Goal: Task Accomplishment & Management: Use online tool/utility

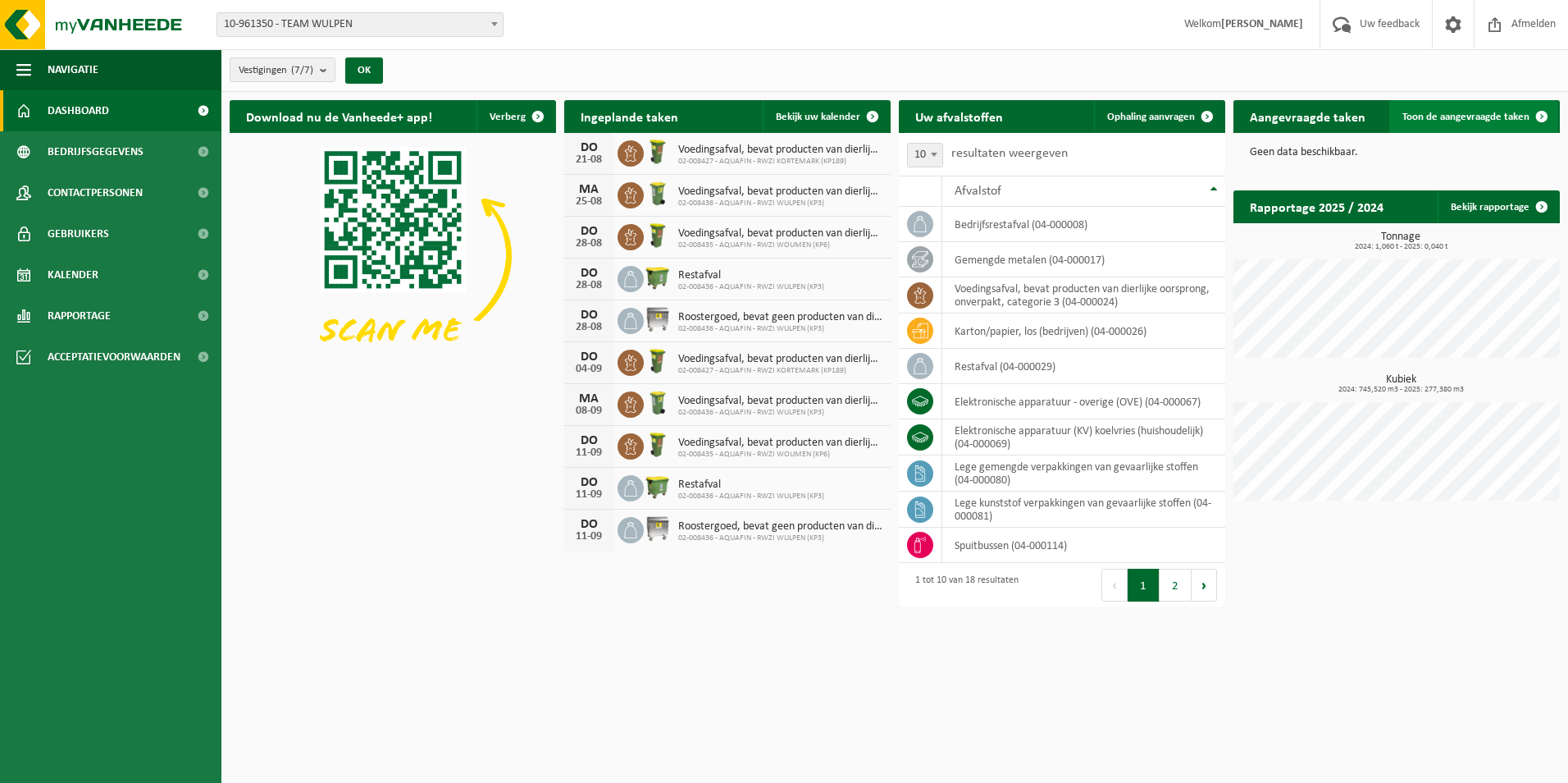
click at [1505, 116] on span "Toon de aangevraagde taken" at bounding box center [1466, 117] width 127 height 10
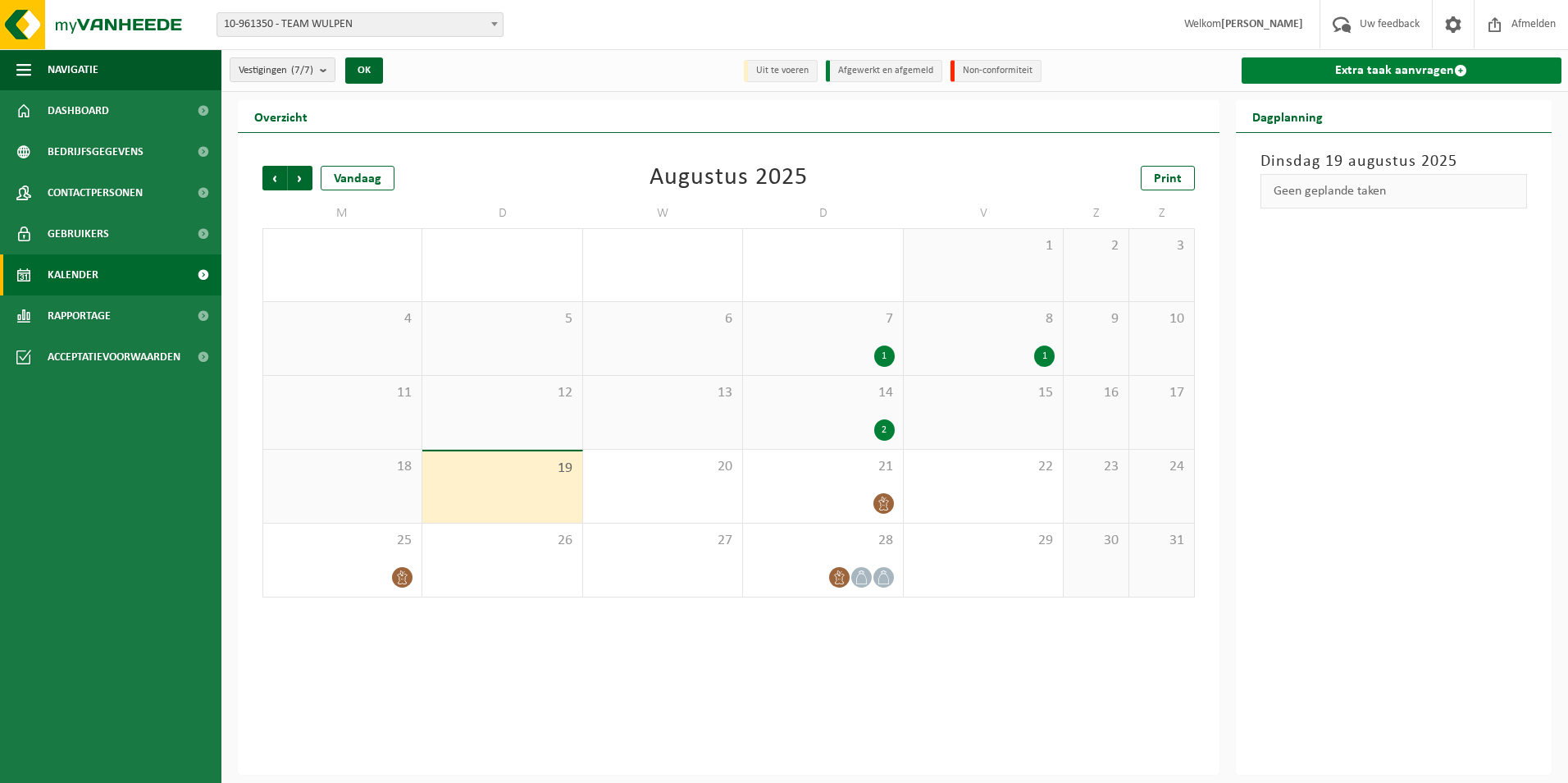
click at [1372, 74] on link "Extra taak aanvragen" at bounding box center [1402, 70] width 320 height 26
click at [1382, 76] on link "Extra taak aanvragen" at bounding box center [1402, 70] width 320 height 26
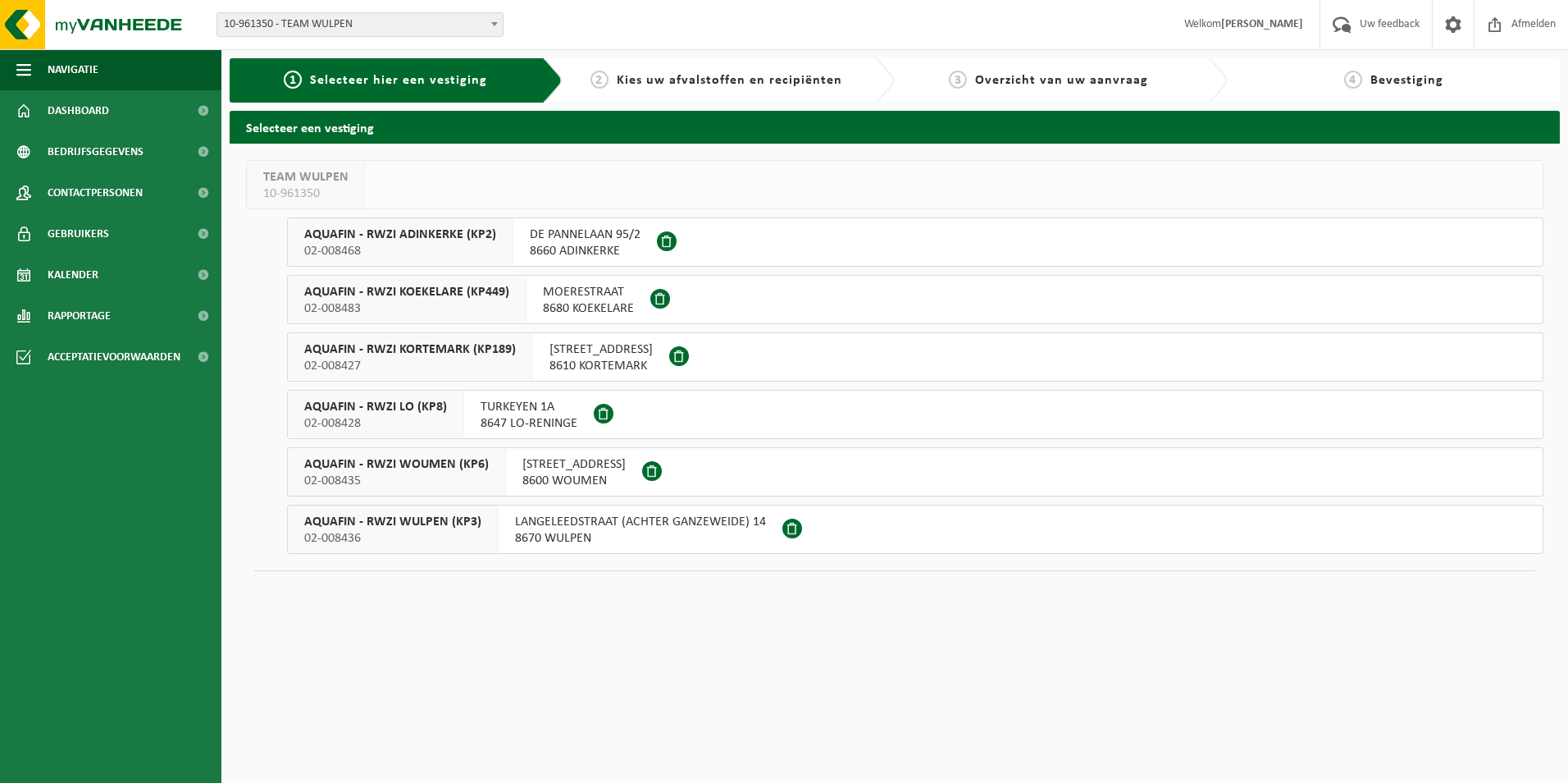
click at [475, 357] on span "AQUAFIN - RWZI KORTEMARK (KP189)" at bounding box center [410, 349] width 211 height 16
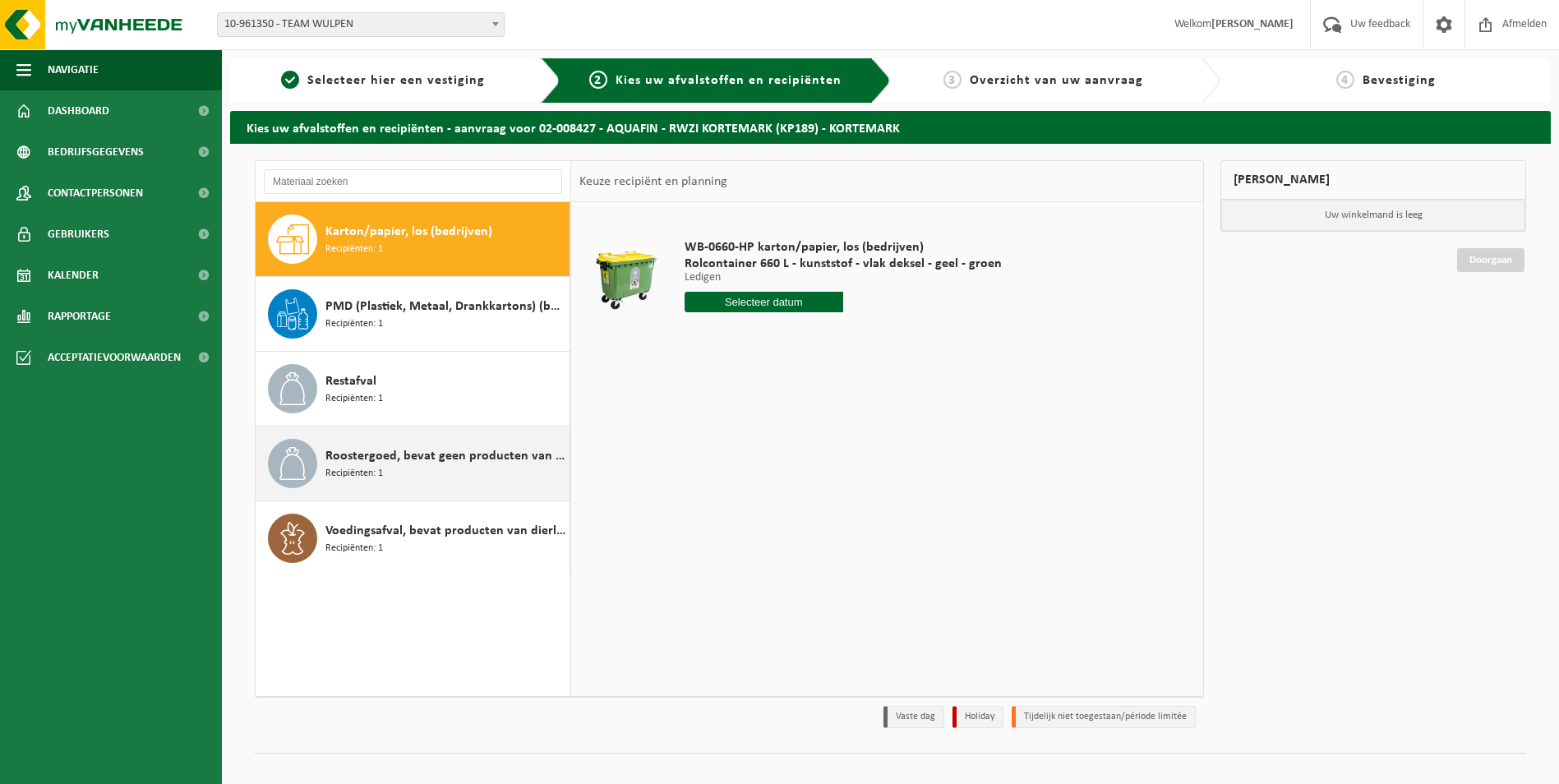
click at [403, 472] on div "Roostergoed, bevat geen producten van dierlijke oorsprong Recipiënten: 1" at bounding box center [445, 463] width 240 height 49
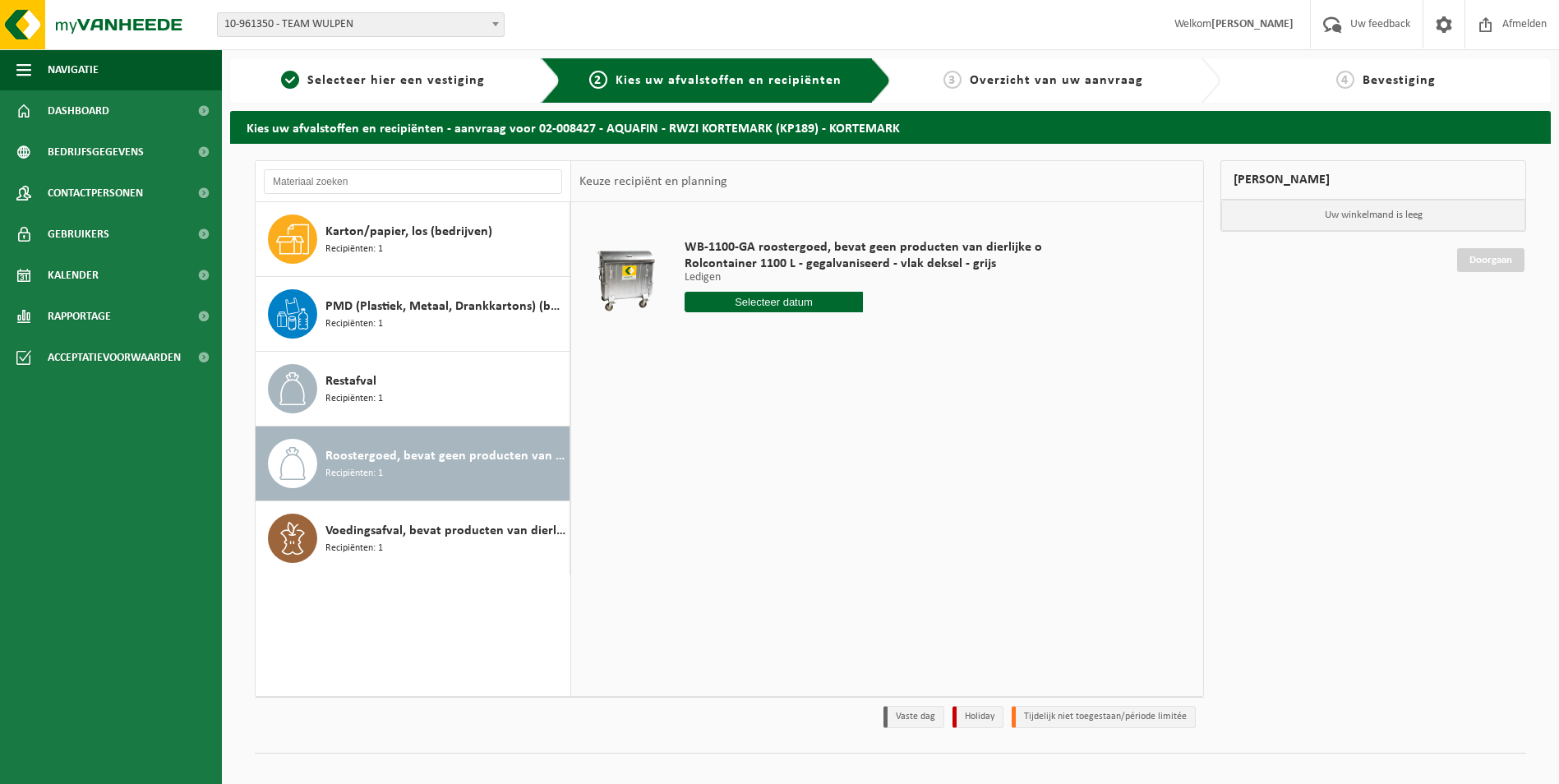
click at [796, 306] on input "text" at bounding box center [774, 302] width 179 height 21
click at [706, 502] on div "25" at bounding box center [699, 500] width 29 height 26
type input "Van 2025-08-25"
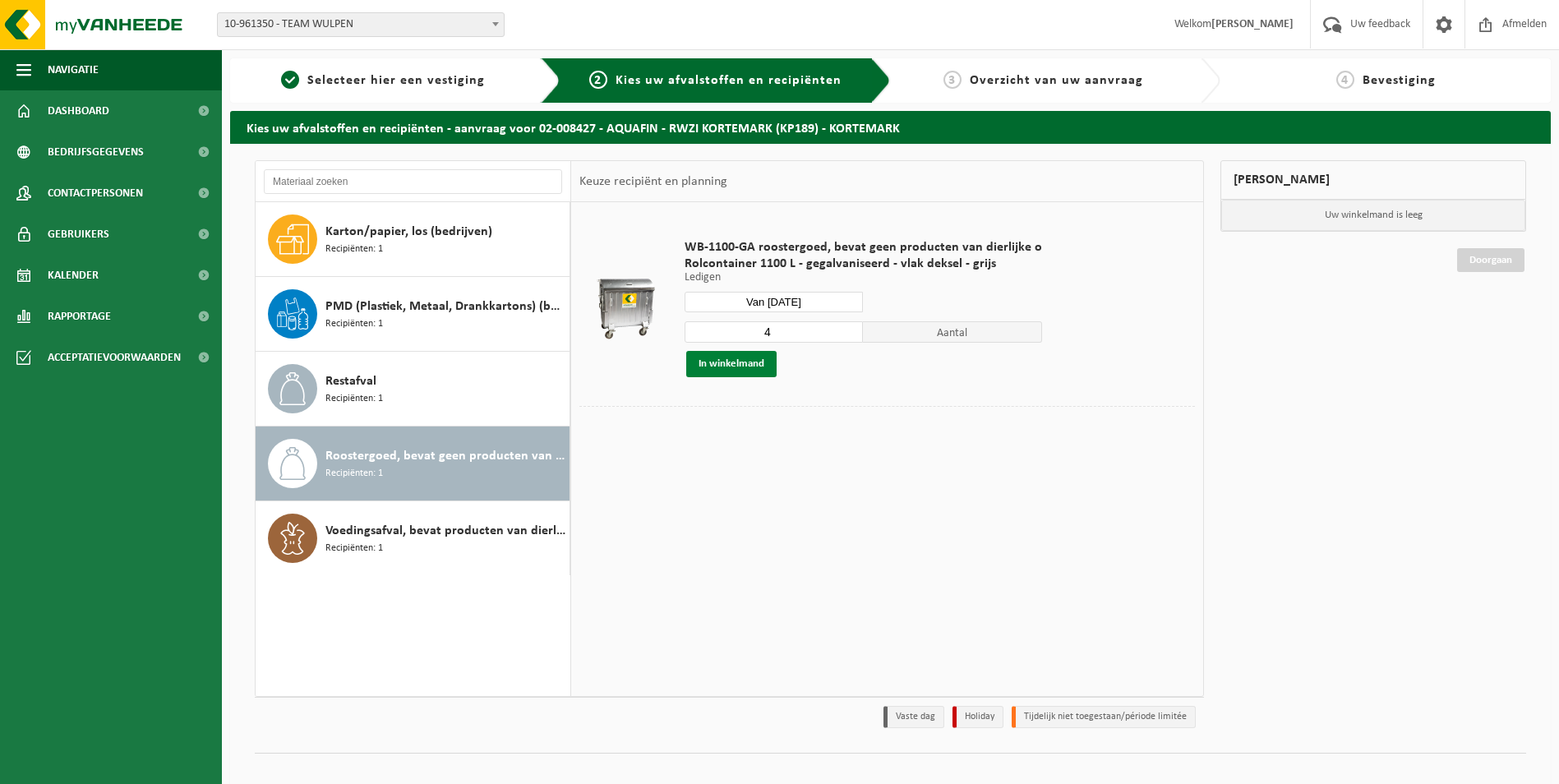
click at [750, 367] on button "In winkelmand" at bounding box center [731, 363] width 90 height 26
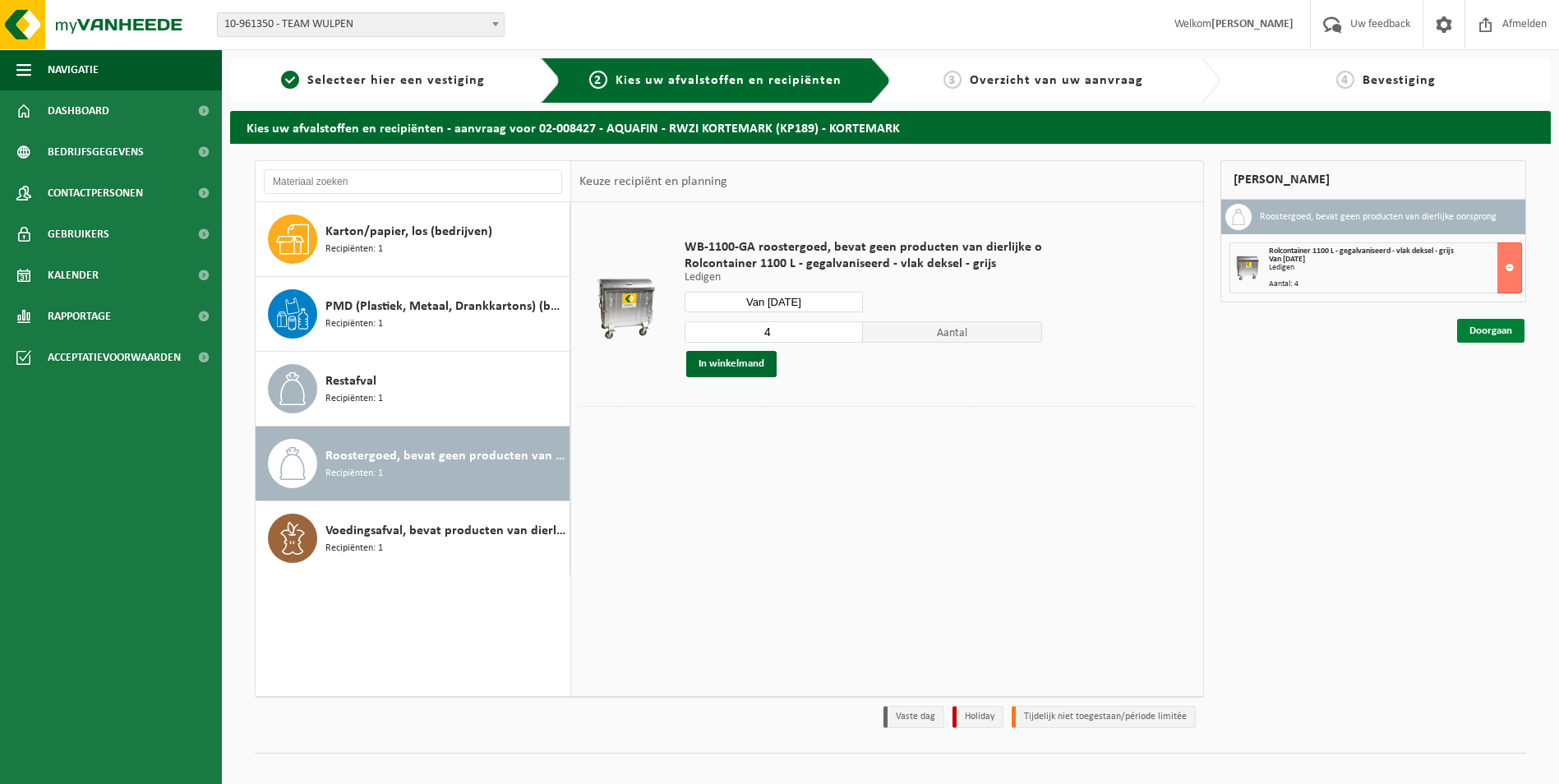
click at [1497, 334] on link "Doorgaan" at bounding box center [1490, 330] width 68 height 23
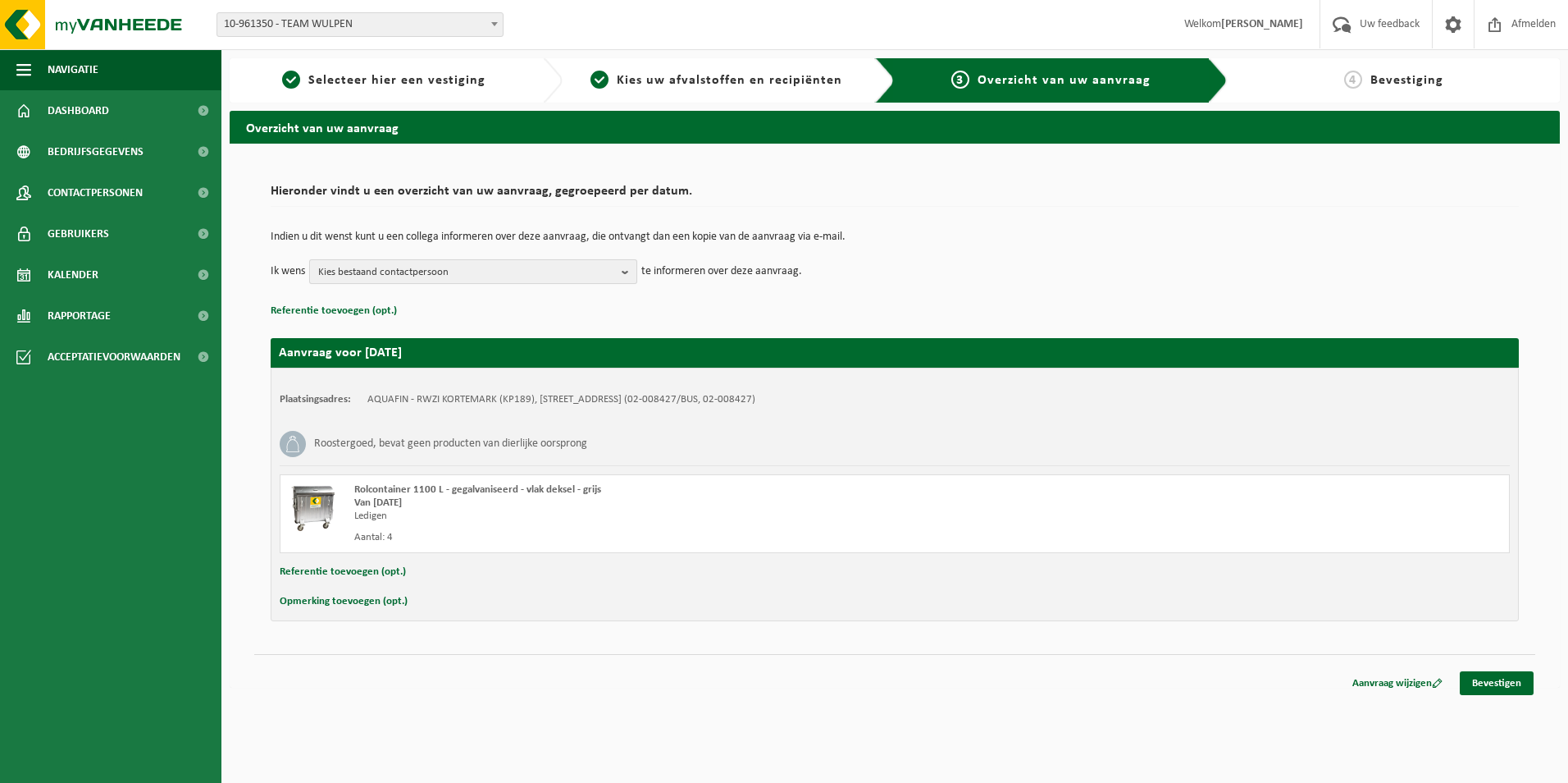
click at [399, 275] on span "Kies bestaand contactpersoon" at bounding box center [466, 272] width 297 height 24
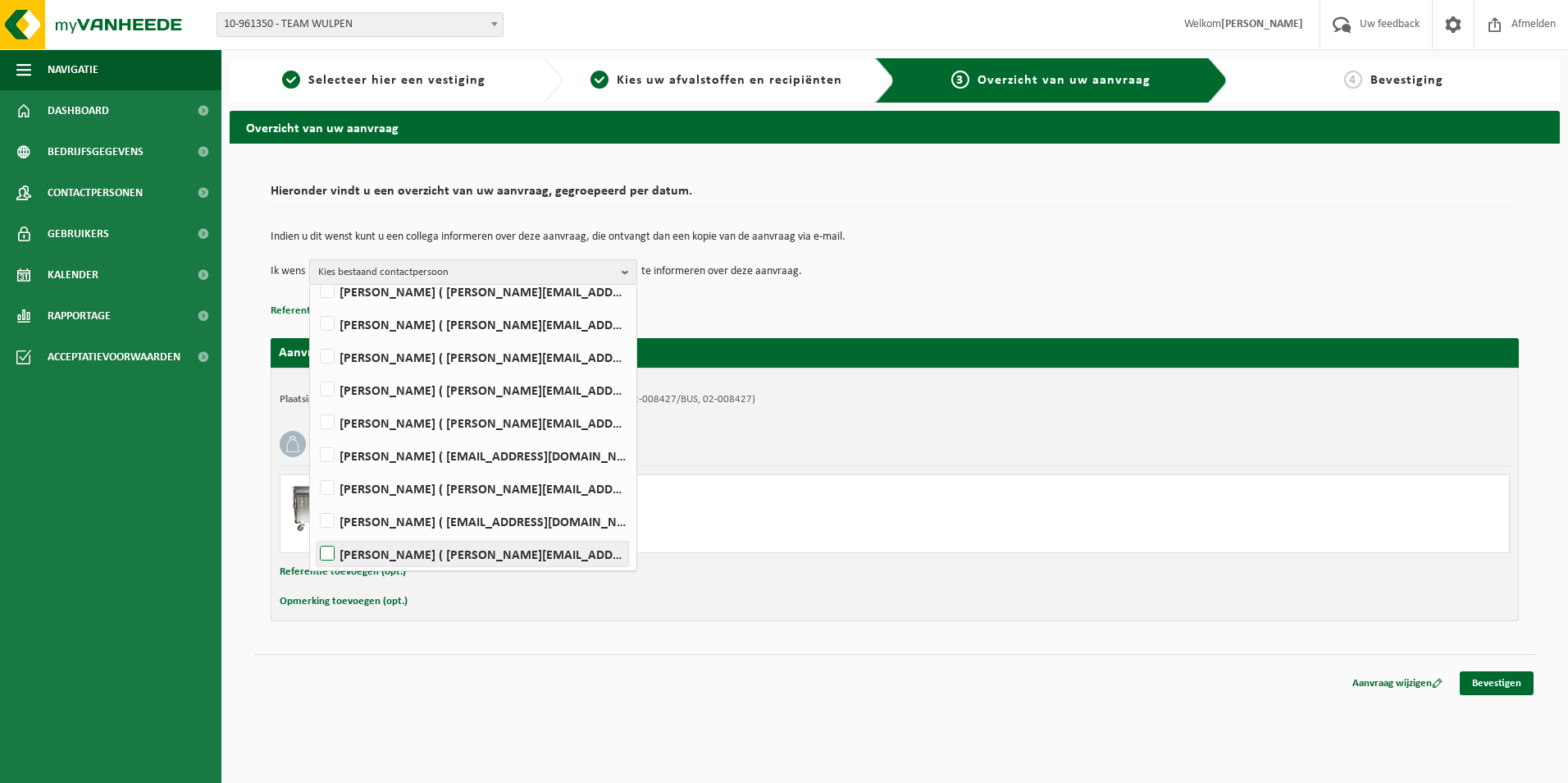
scroll to position [271, 0]
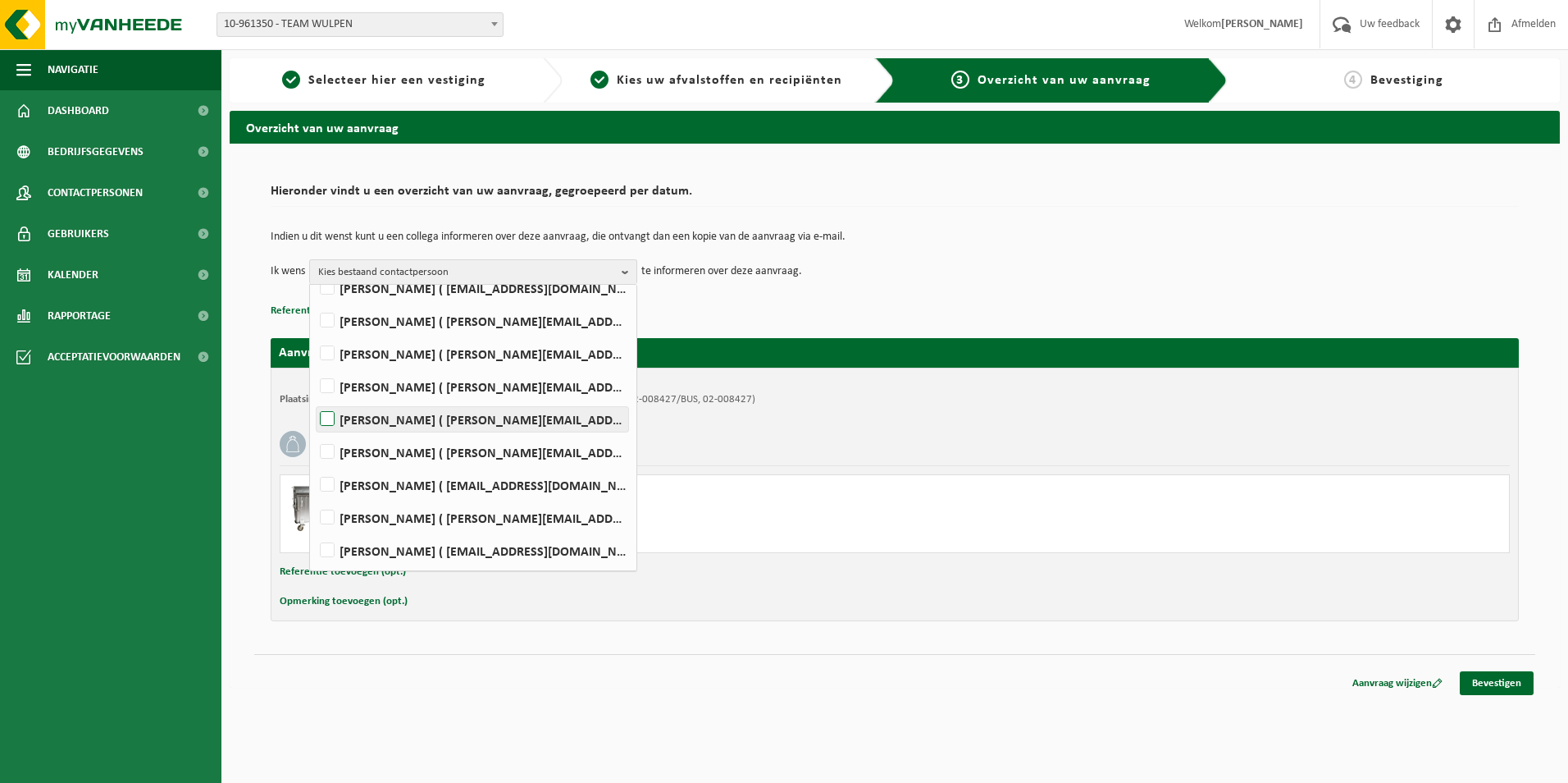
click at [327, 418] on label "Hannes Ryckier ( hannes.ryckier@aquafin.be )" at bounding box center [473, 419] width 312 height 24
click at [314, 398] on input "Hannes Ryckier ( hannes.ryckier@aquafin.be )" at bounding box center [313, 398] width 1 height 1
checkbox input "true"
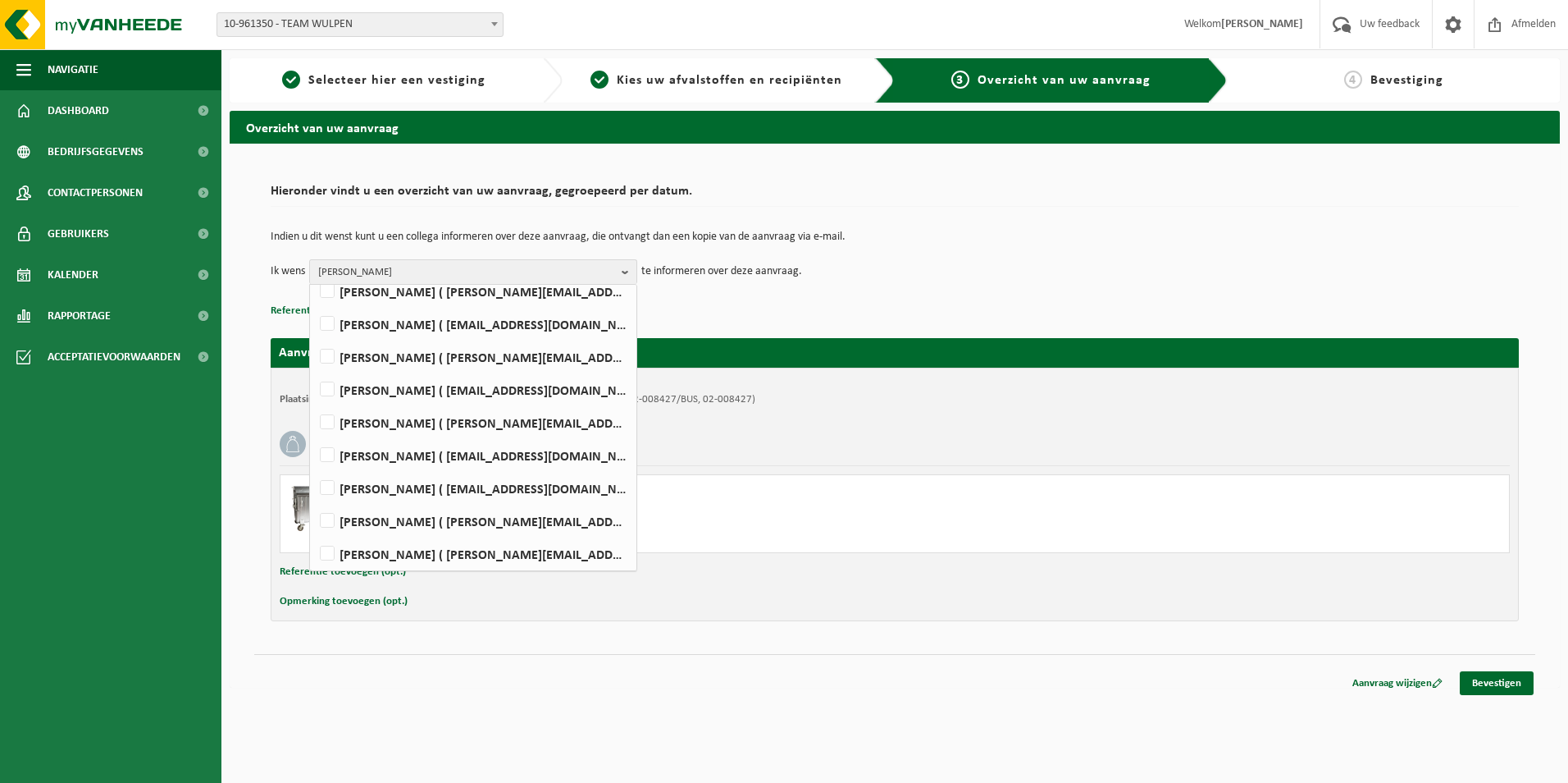
scroll to position [436, 0]
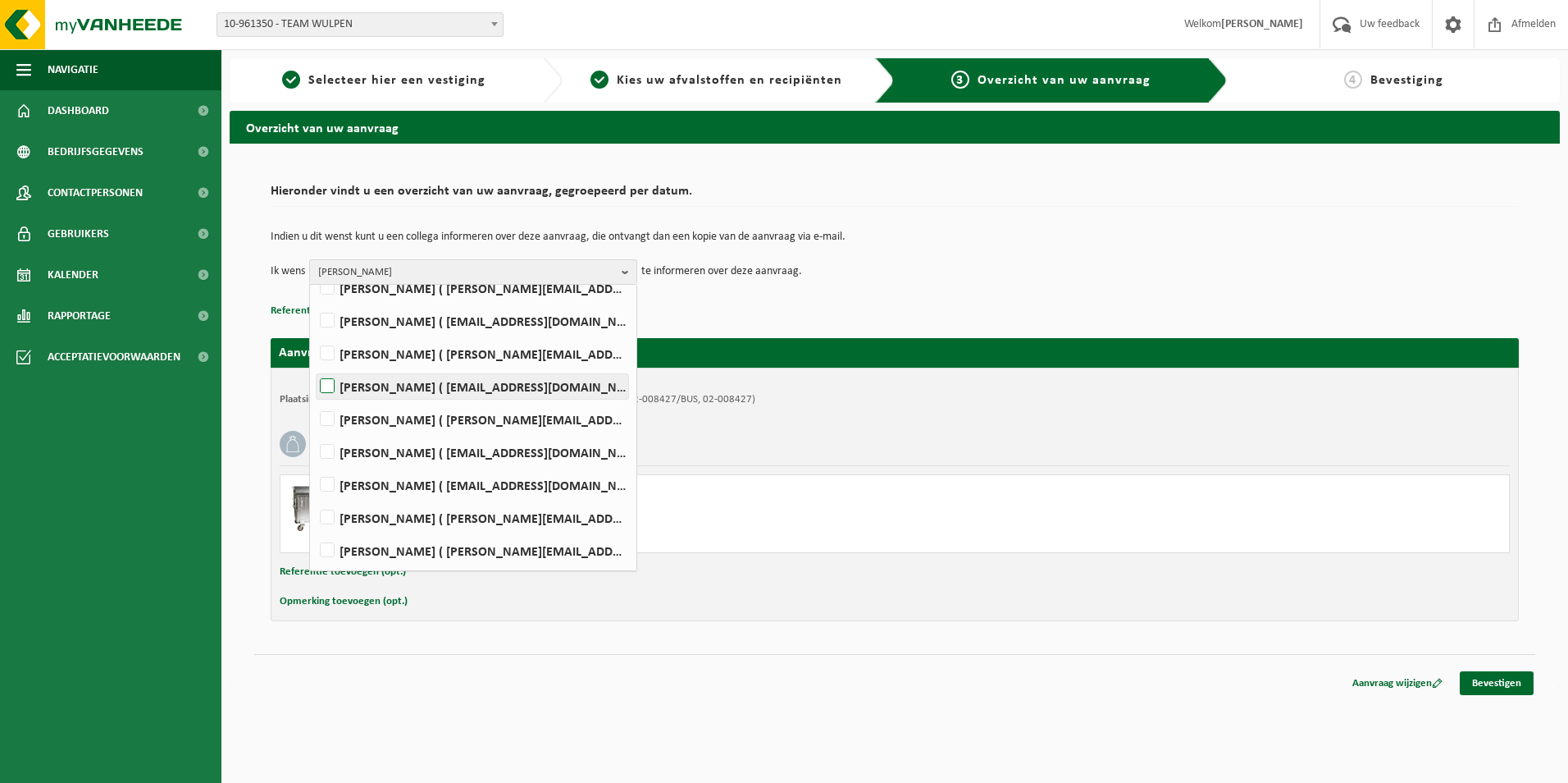
click at [326, 387] on label "Pascal Van Nieulande ( pascal.vannieulande@aquafin.be )" at bounding box center [473, 386] width 312 height 24
click at [314, 366] on input "Pascal Van Nieulande ( pascal.vannieulande@aquafin.be )" at bounding box center [313, 365] width 1 height 1
checkbox input "true"
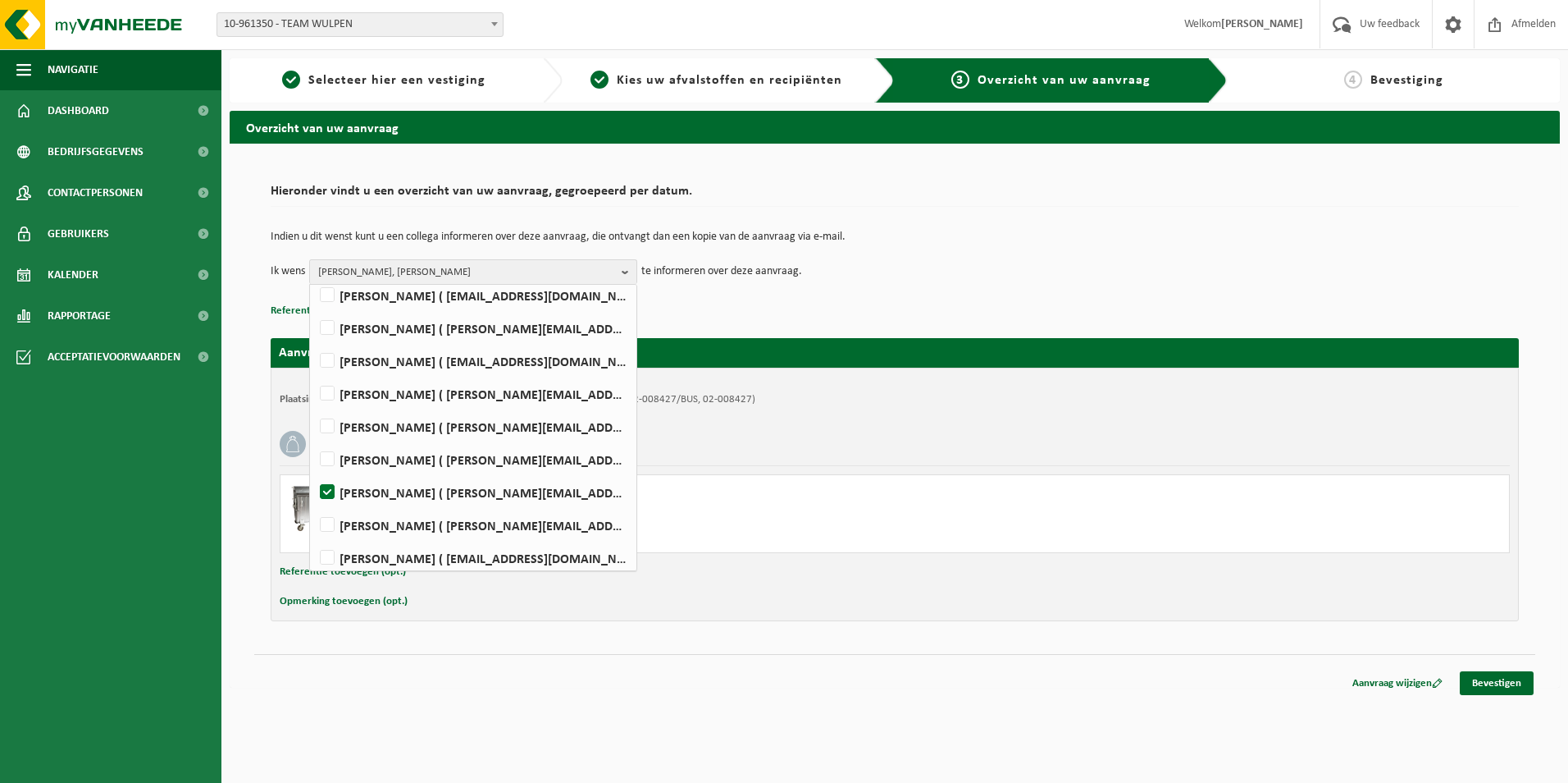
scroll to position [190, 0]
click at [816, 301] on p "Referentie toevoegen (opt.)" at bounding box center [894, 311] width 1248 height 22
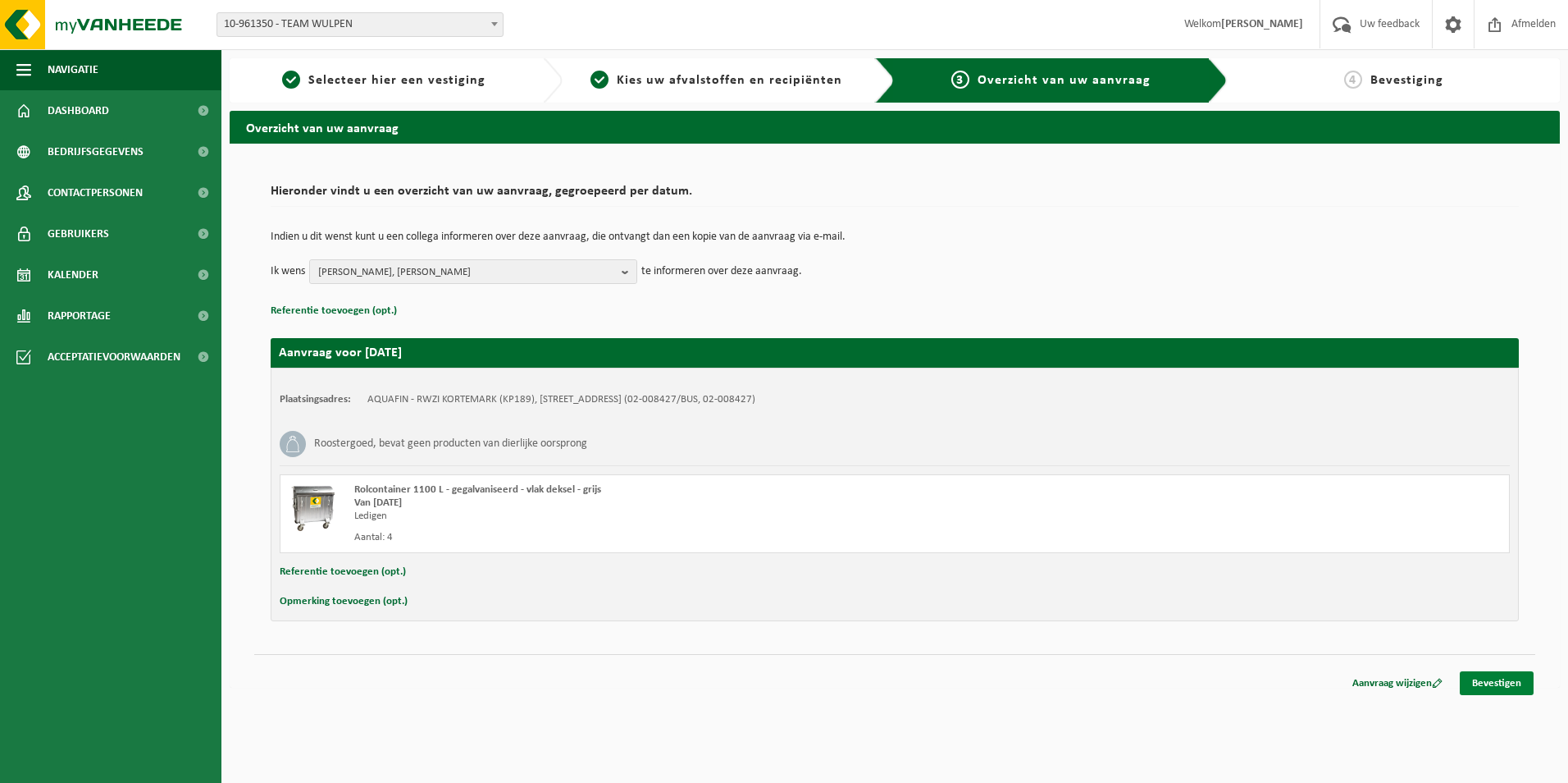
click at [1494, 676] on link "Bevestigen" at bounding box center [1496, 683] width 74 height 23
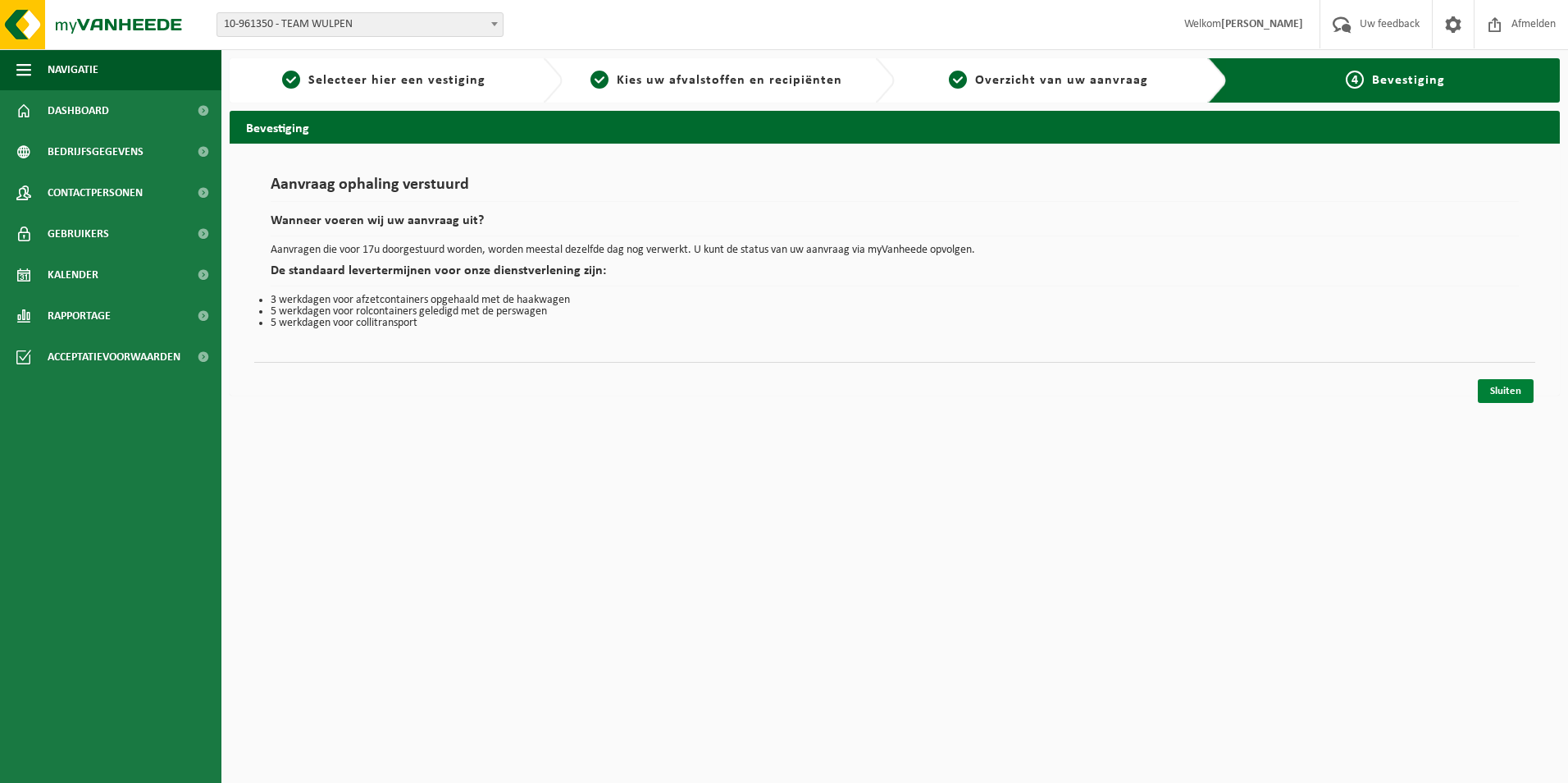
click at [1491, 393] on link "Sluiten" at bounding box center [1506, 391] width 55 height 23
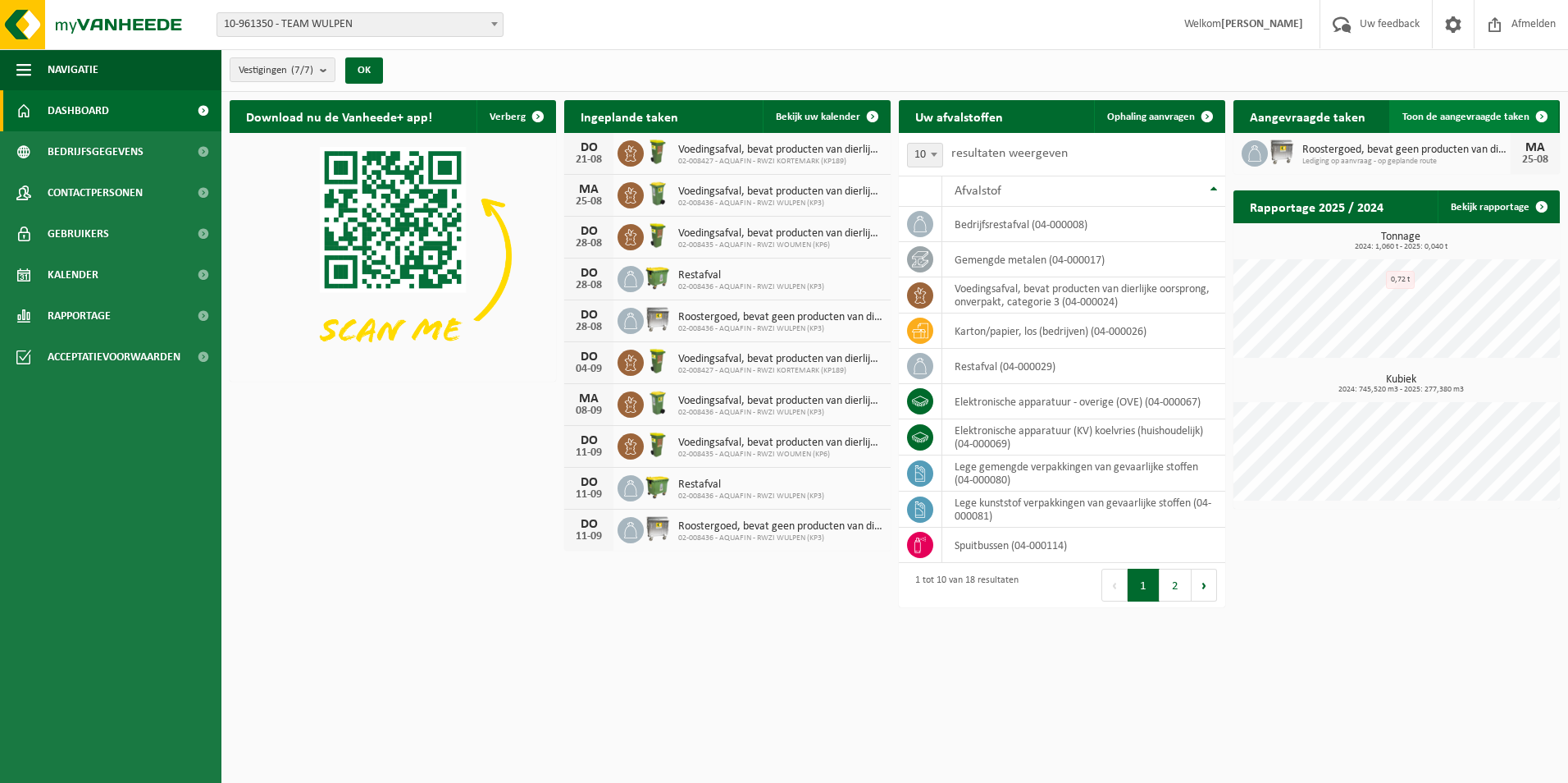
click at [1487, 120] on span "Toon de aangevraagde taken" at bounding box center [1466, 117] width 127 height 10
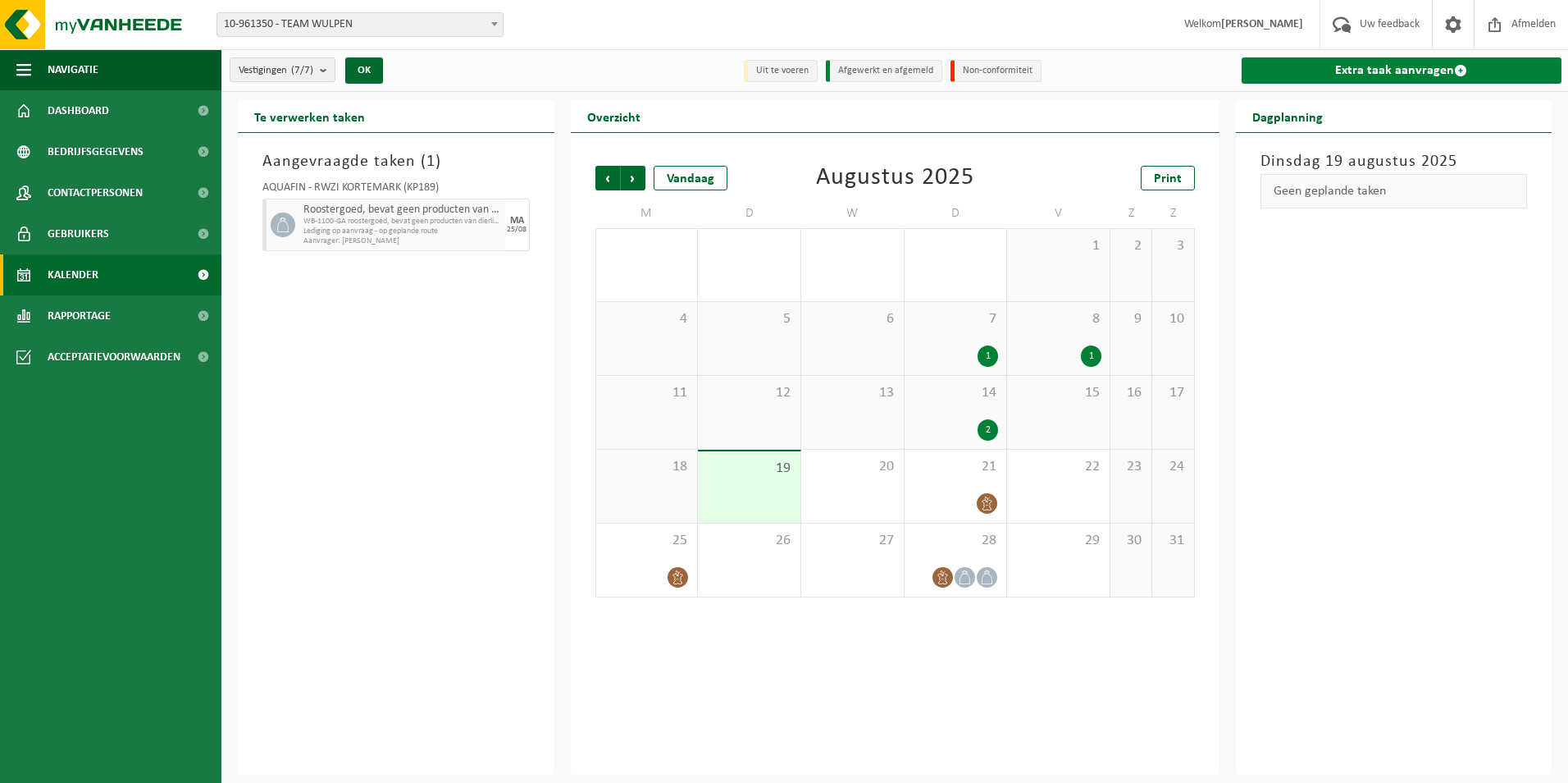
click at [1357, 68] on link "Extra taak aanvragen" at bounding box center [1402, 70] width 320 height 26
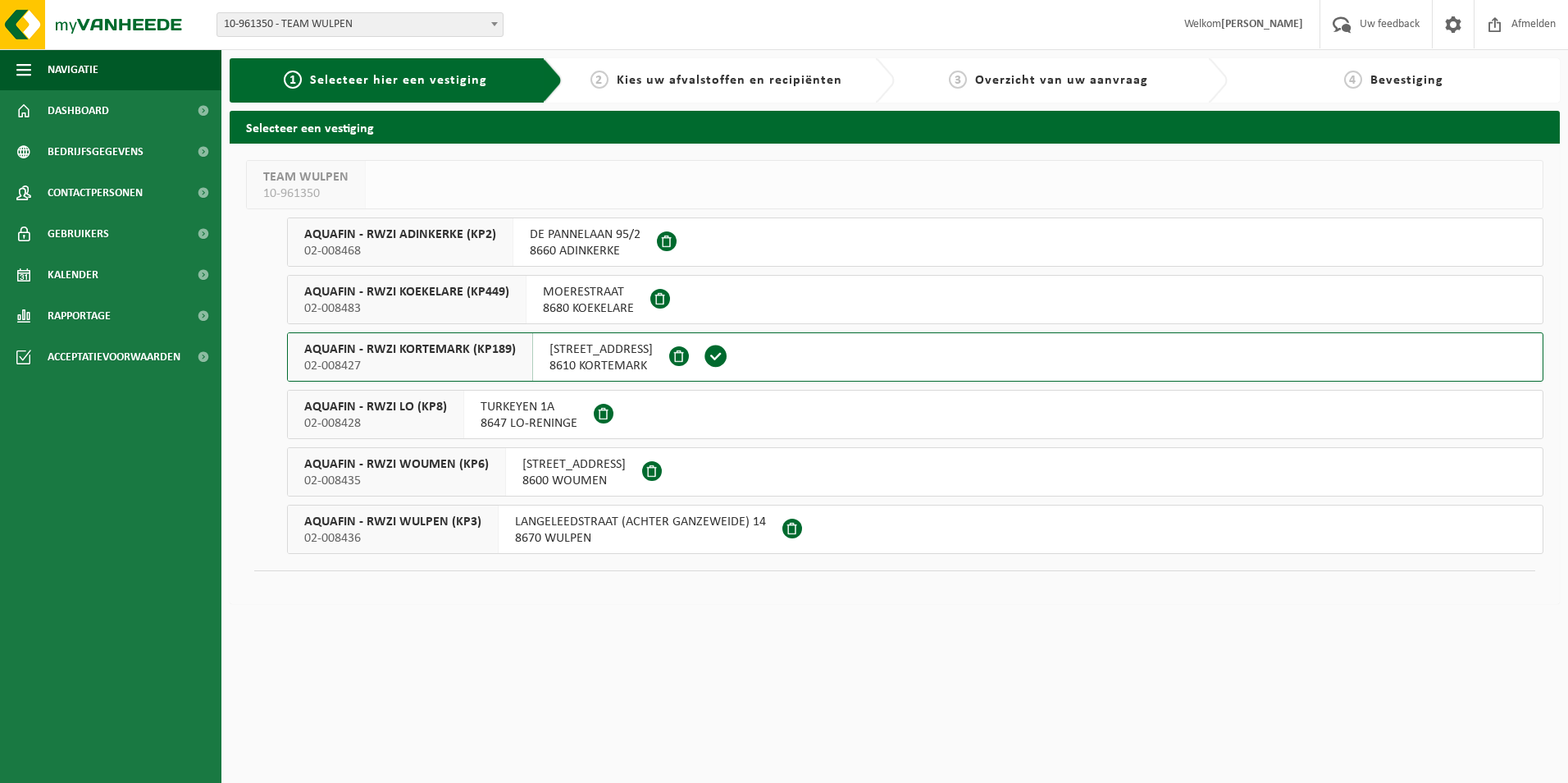
click at [455, 302] on span "02-008483" at bounding box center [406, 308] width 205 height 16
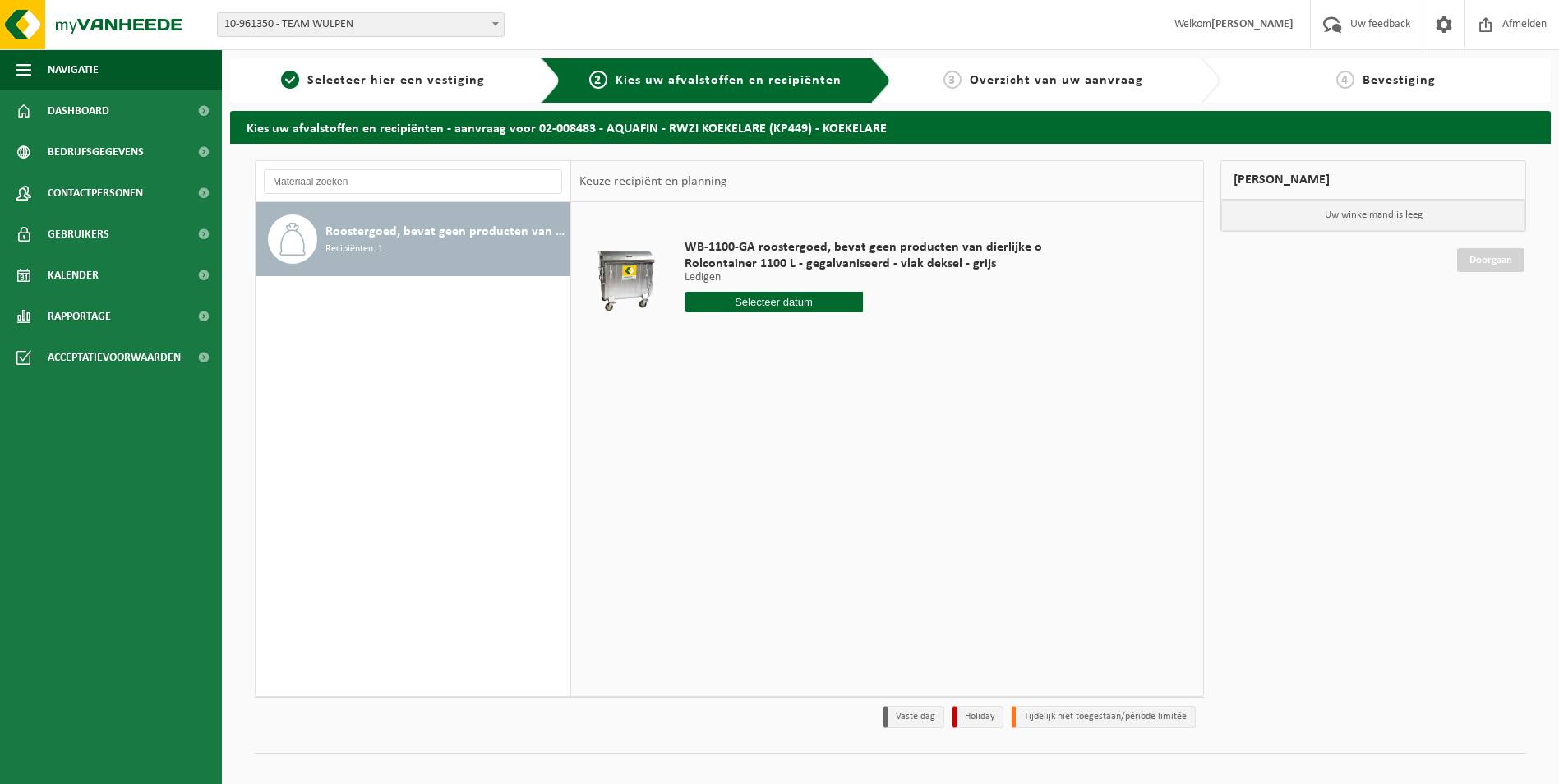
click at [758, 302] on input "text" at bounding box center [774, 302] width 179 height 21
click at [762, 506] on div "27" at bounding box center [757, 500] width 29 height 26
type input "Van [DATE]"
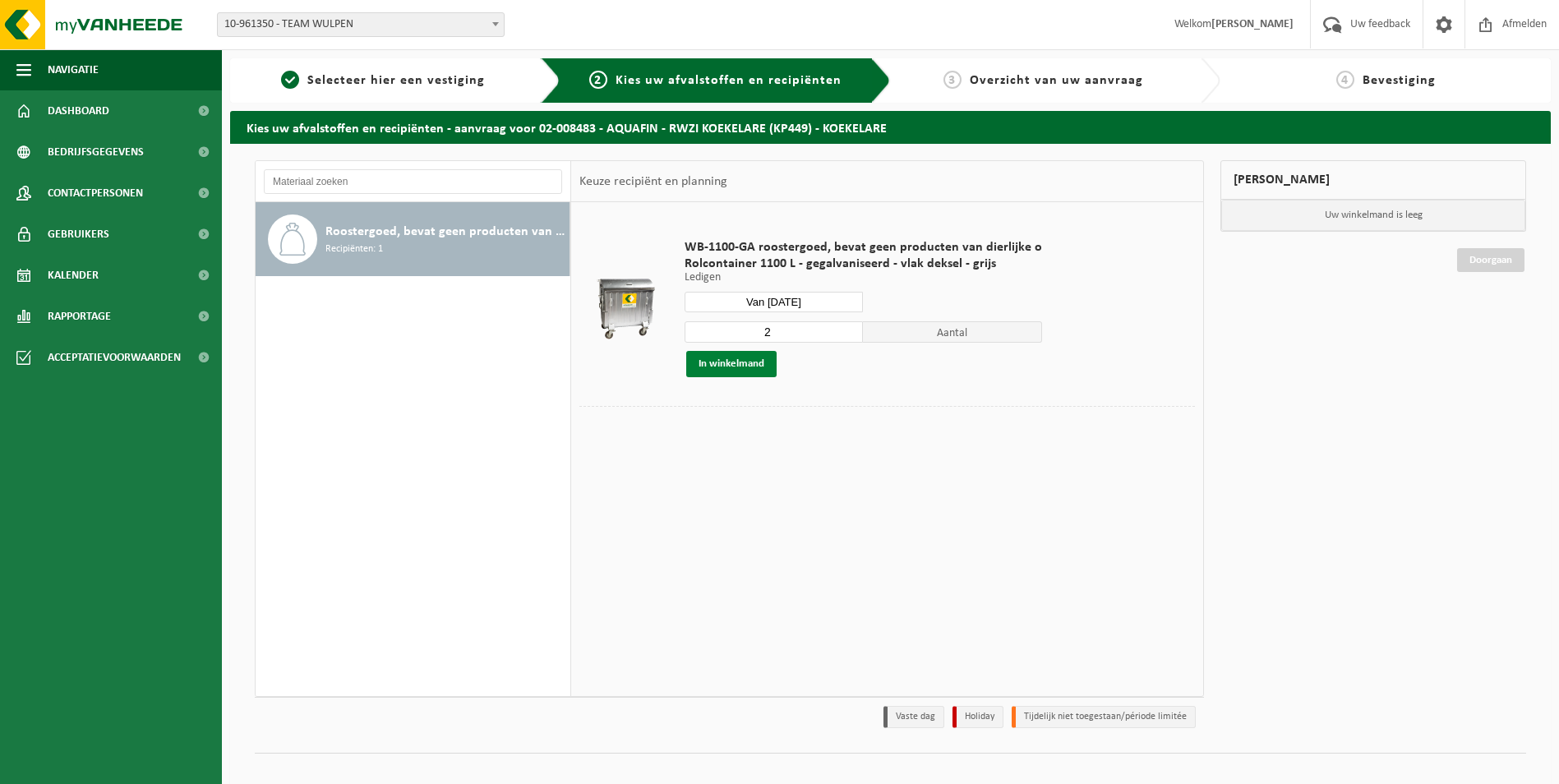
click at [758, 369] on button "In winkelmand" at bounding box center [731, 363] width 90 height 26
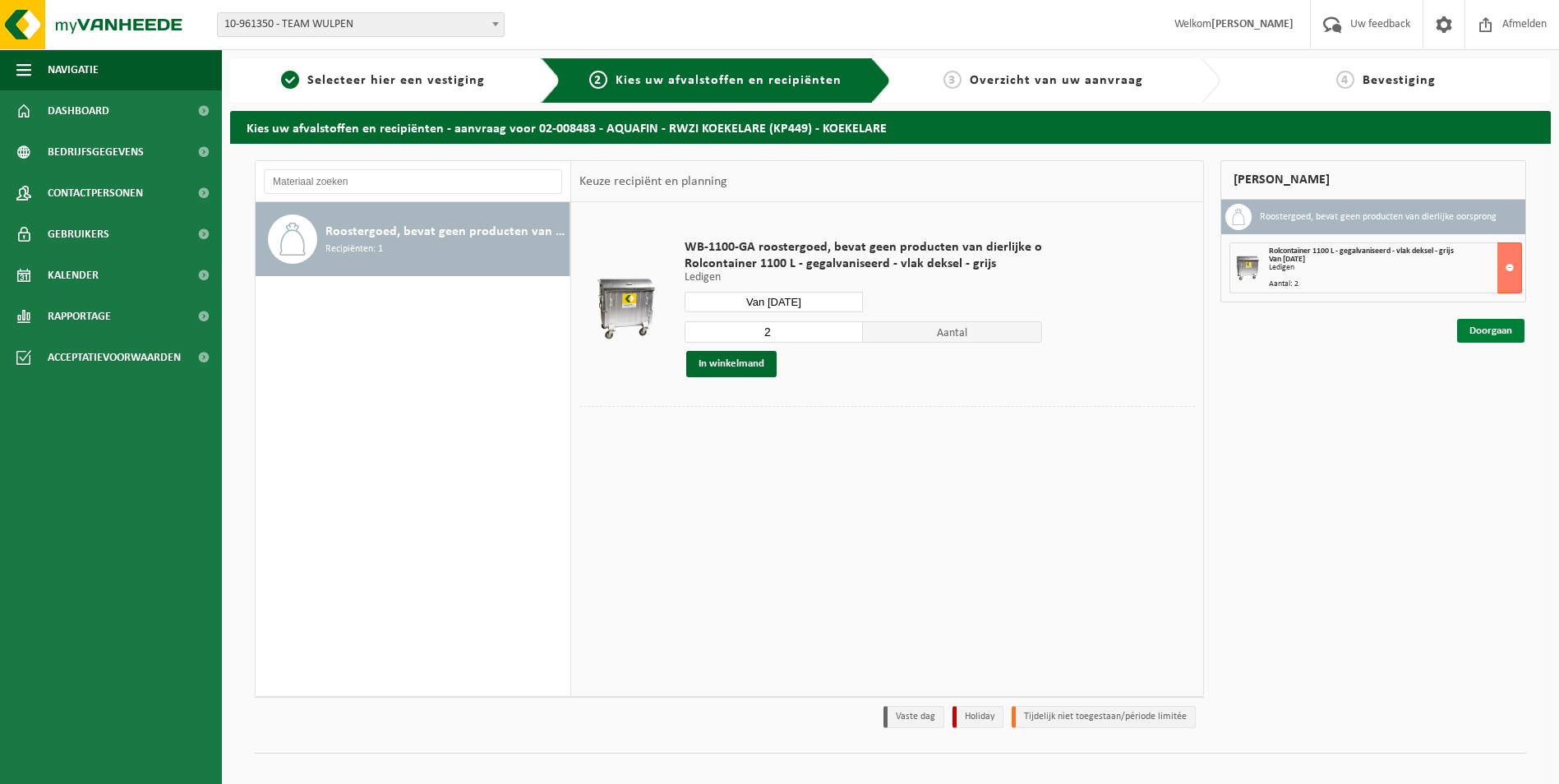
click at [1510, 330] on link "Doorgaan" at bounding box center [1490, 330] width 68 height 23
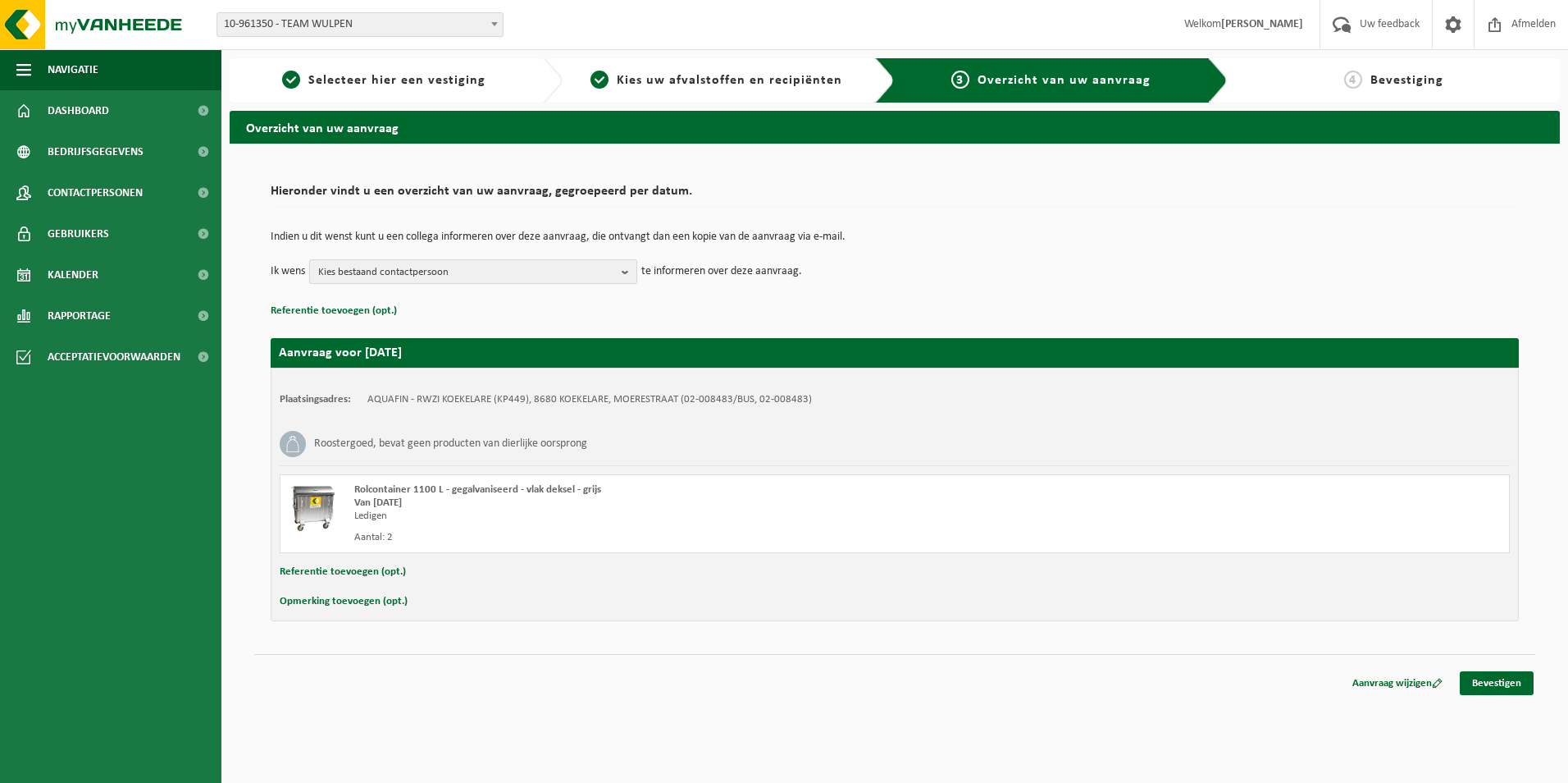
click at [551, 267] on span "Kies bestaand contactpersoon" at bounding box center [466, 272] width 297 height 24
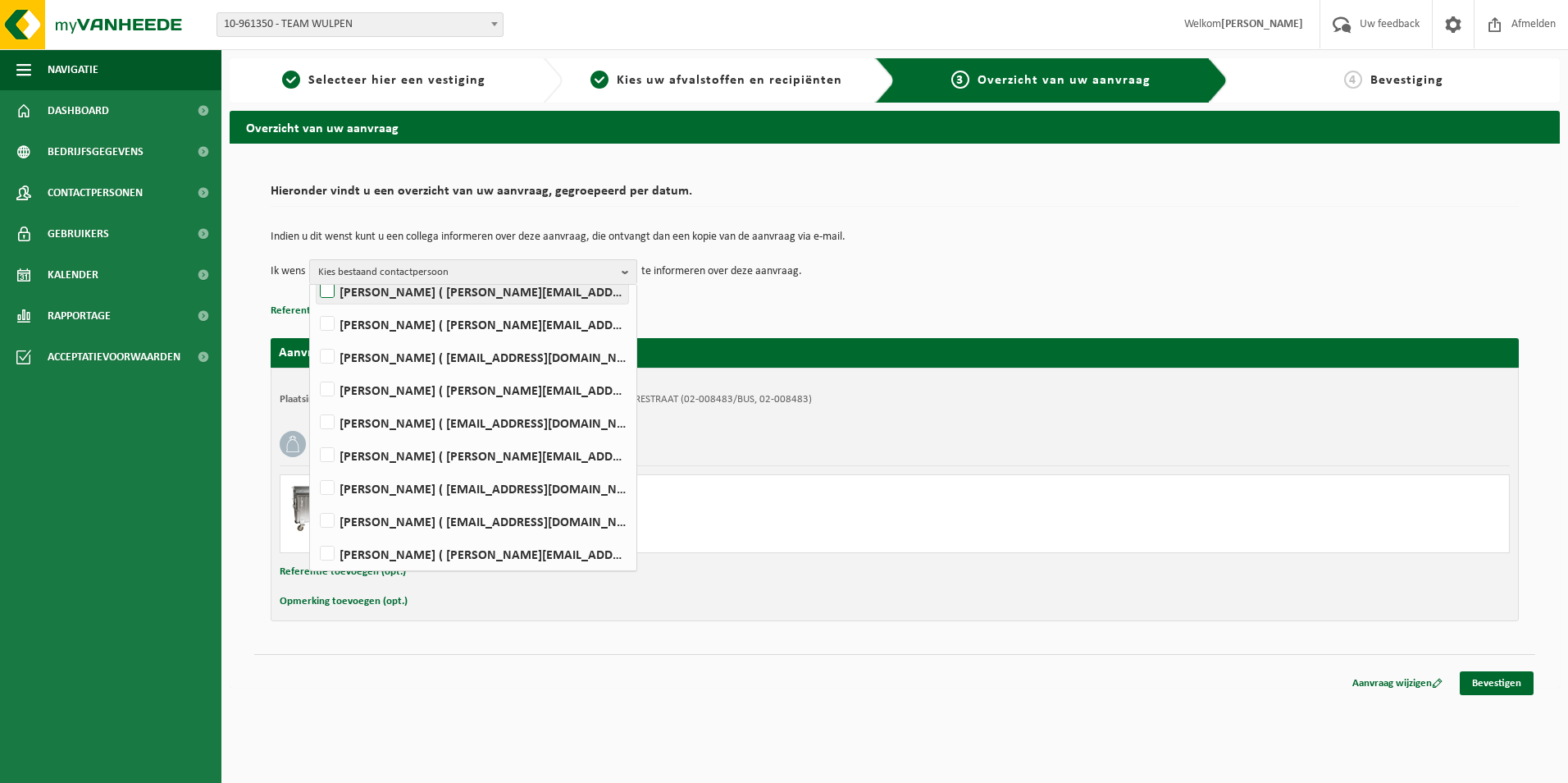
scroll to position [411, 0]
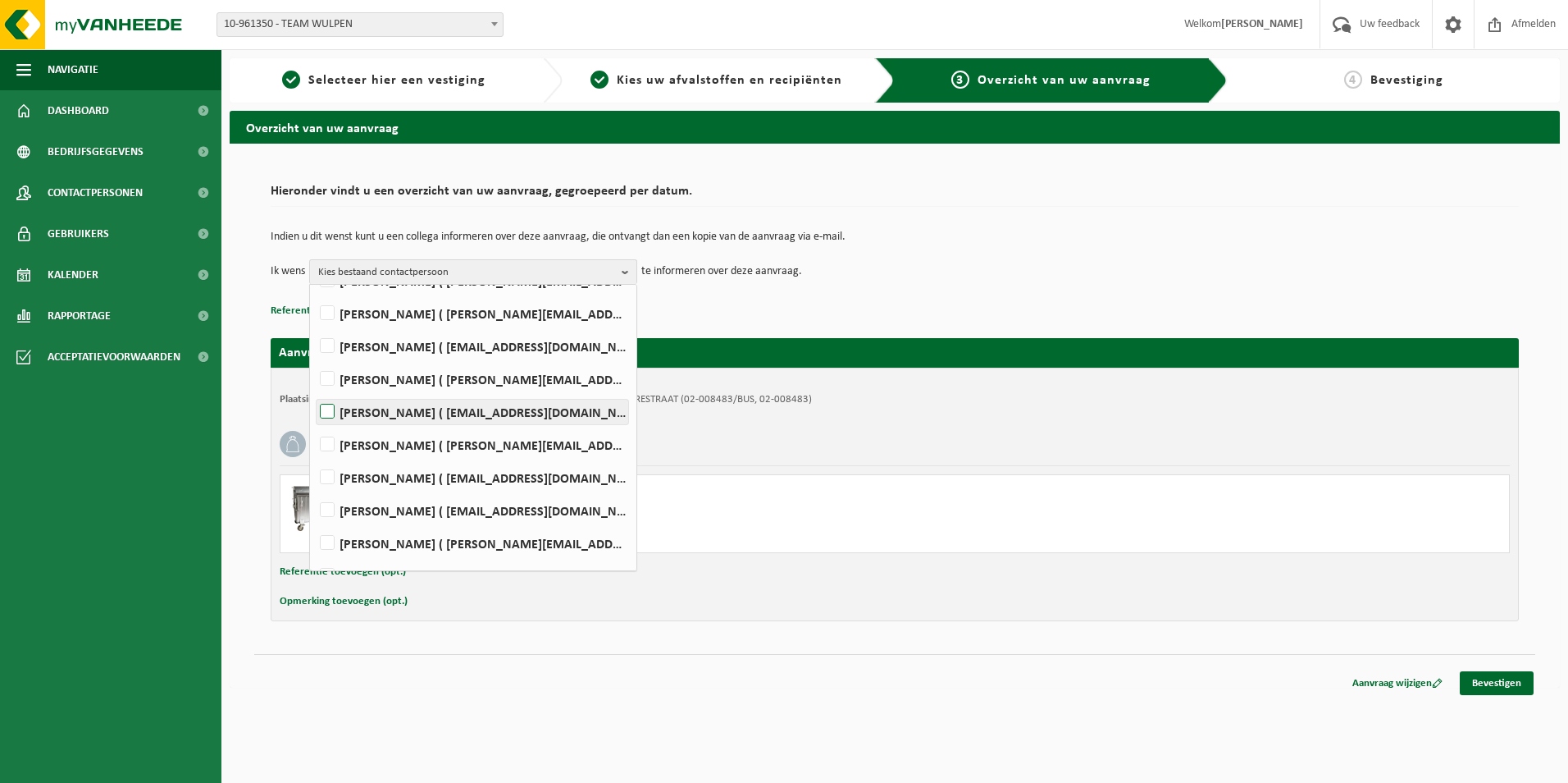
click at [319, 420] on label "[PERSON_NAME] ( [EMAIL_ADDRESS][DOMAIN_NAME] )" at bounding box center [473, 411] width 312 height 24
click at [314, 392] on input "[PERSON_NAME] ( [EMAIL_ADDRESS][DOMAIN_NAME] )" at bounding box center [313, 391] width 1 height 1
checkbox input "true"
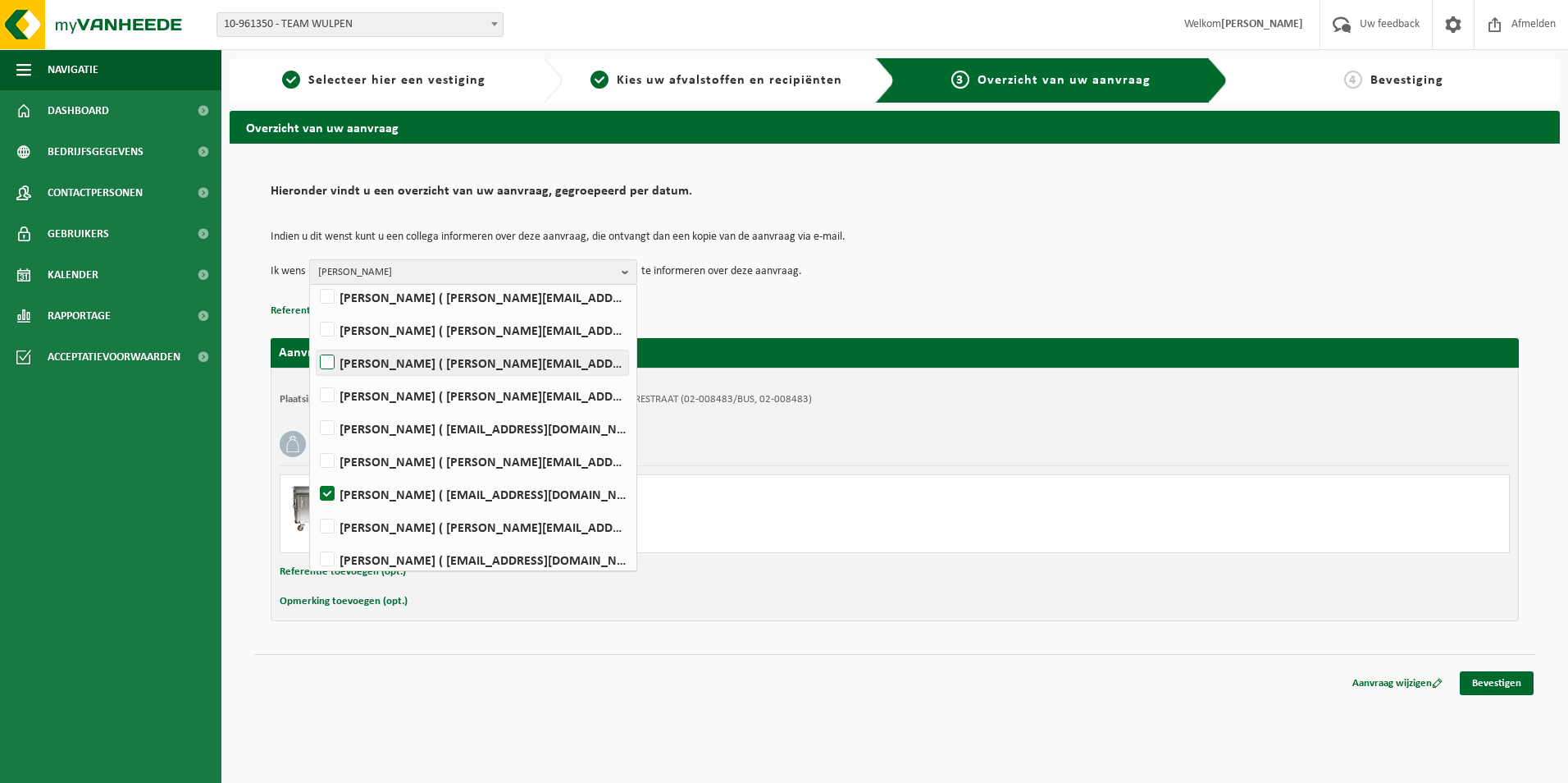
click at [329, 366] on label "[PERSON_NAME] ( [PERSON_NAME][EMAIL_ADDRESS][DOMAIN_NAME] )" at bounding box center [473, 362] width 312 height 24
click at [314, 342] on input "[PERSON_NAME] ( [PERSON_NAME][EMAIL_ADDRESS][DOMAIN_NAME] )" at bounding box center [313, 341] width 1 height 1
checkbox input "true"
click at [1523, 685] on link "Bevestigen" at bounding box center [1496, 683] width 74 height 23
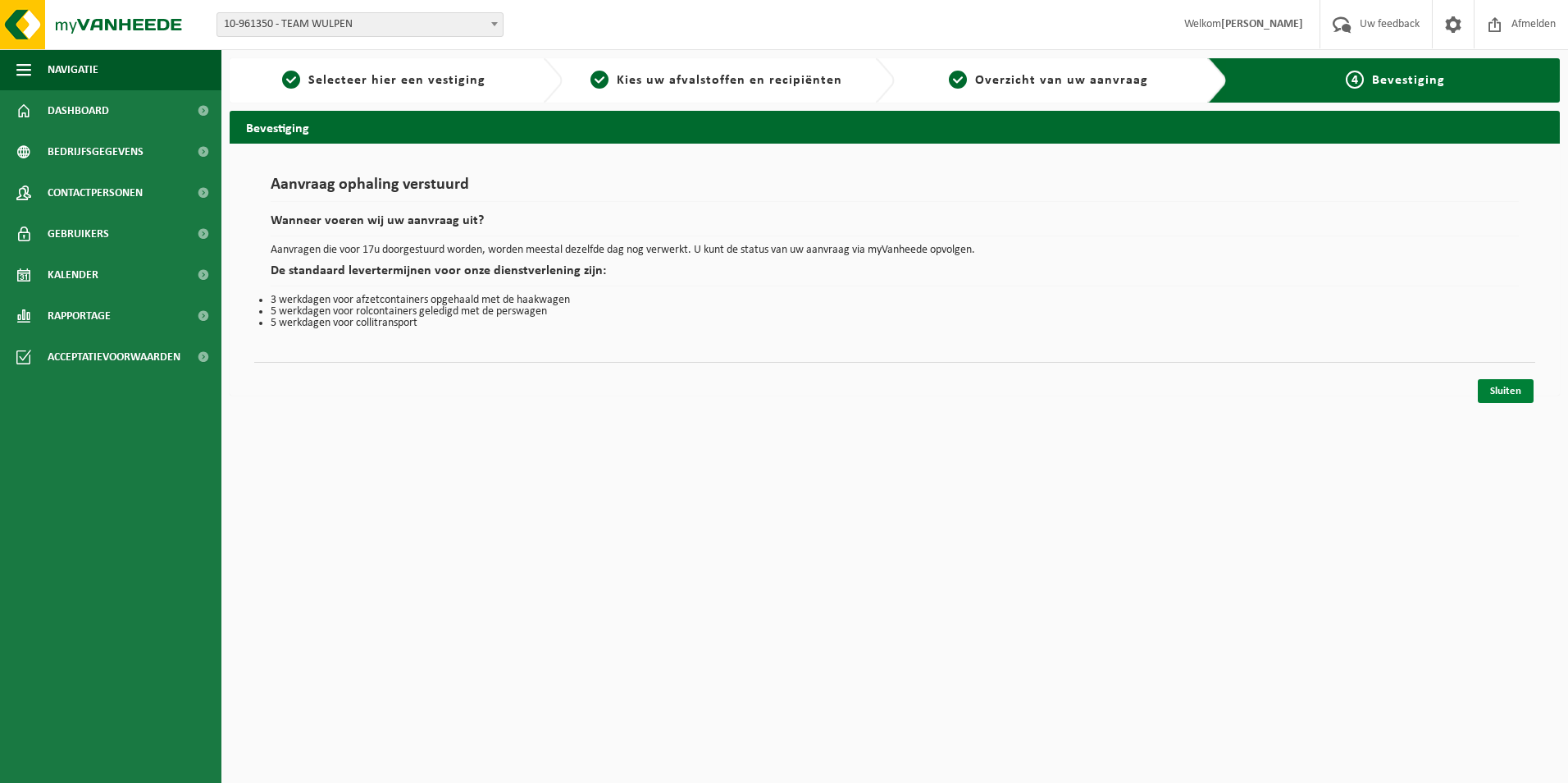
click at [1494, 394] on link "Sluiten" at bounding box center [1506, 391] width 55 height 23
